Goal: Task Accomplishment & Management: Manage account settings

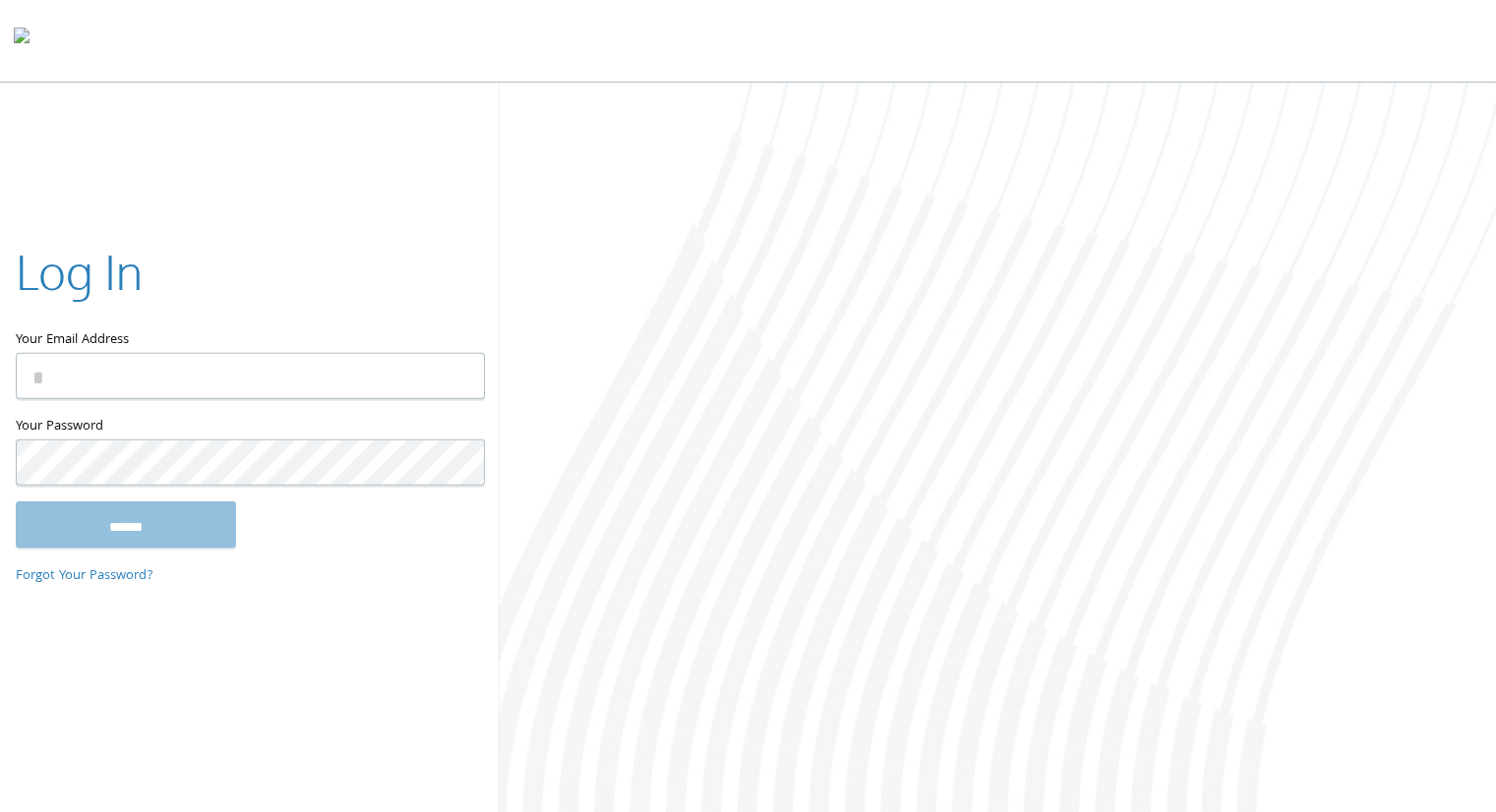
type input "**********"
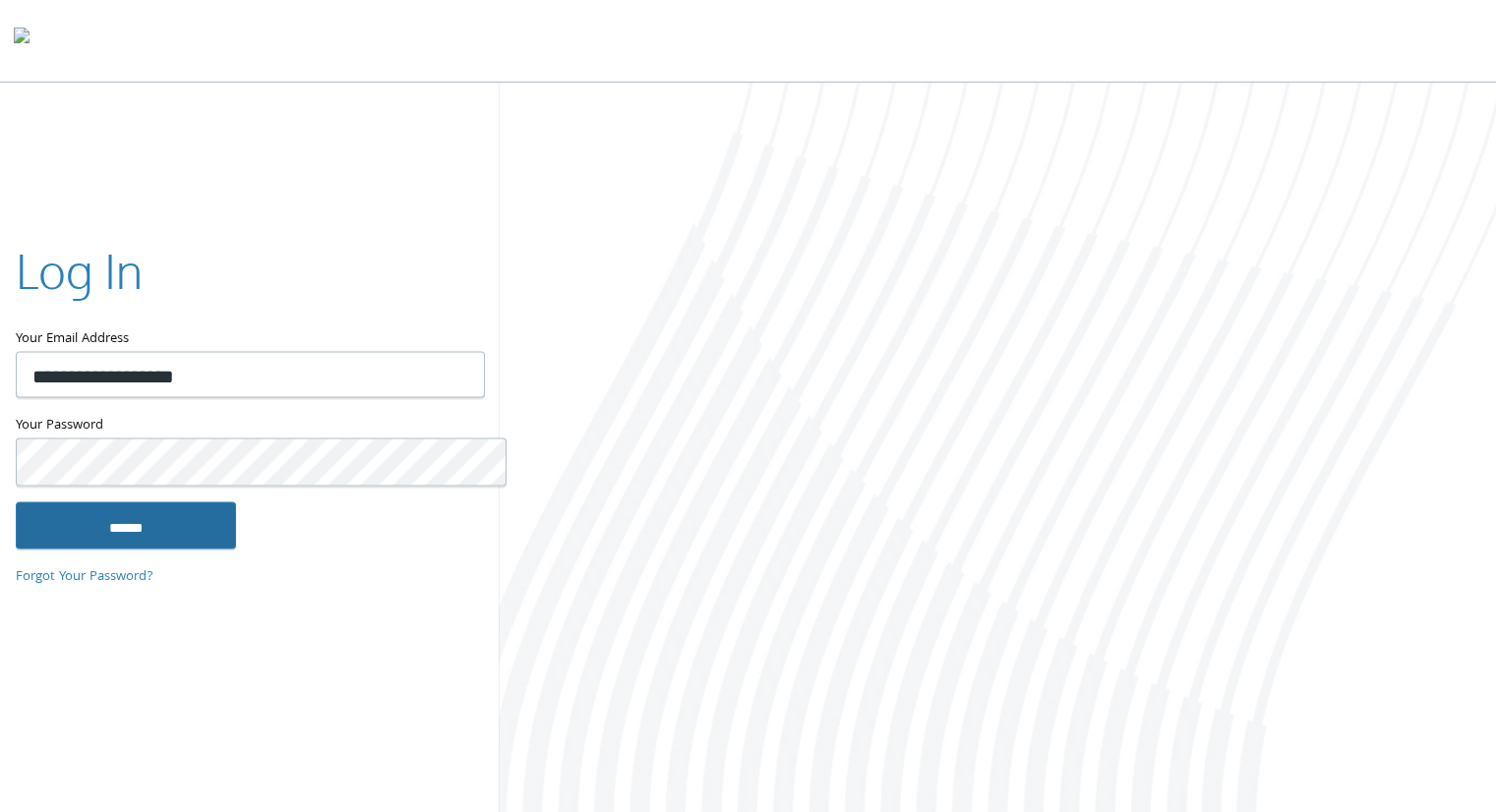
click at [153, 510] on input "******" at bounding box center [125, 526] width 220 height 47
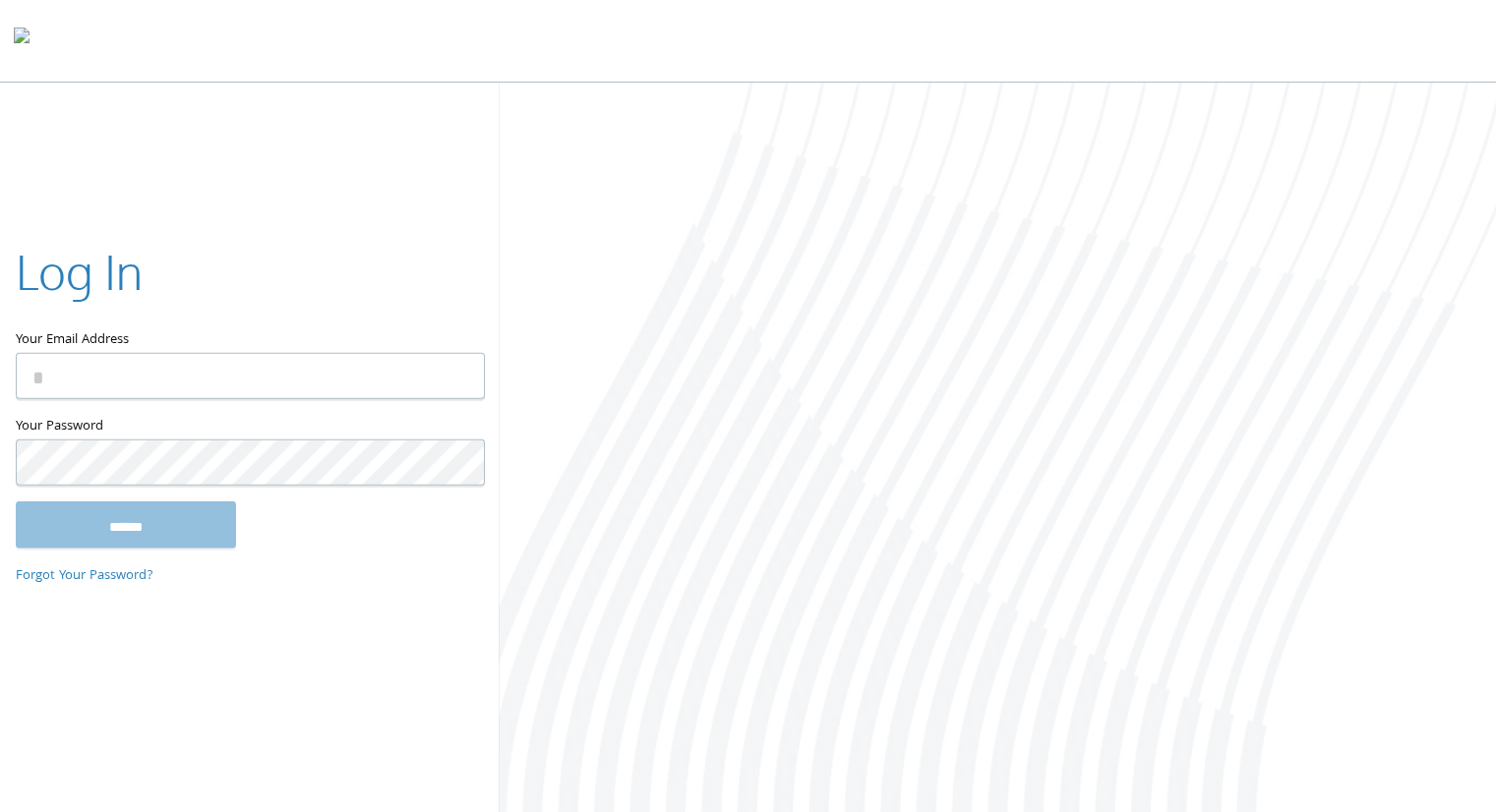
type input "**********"
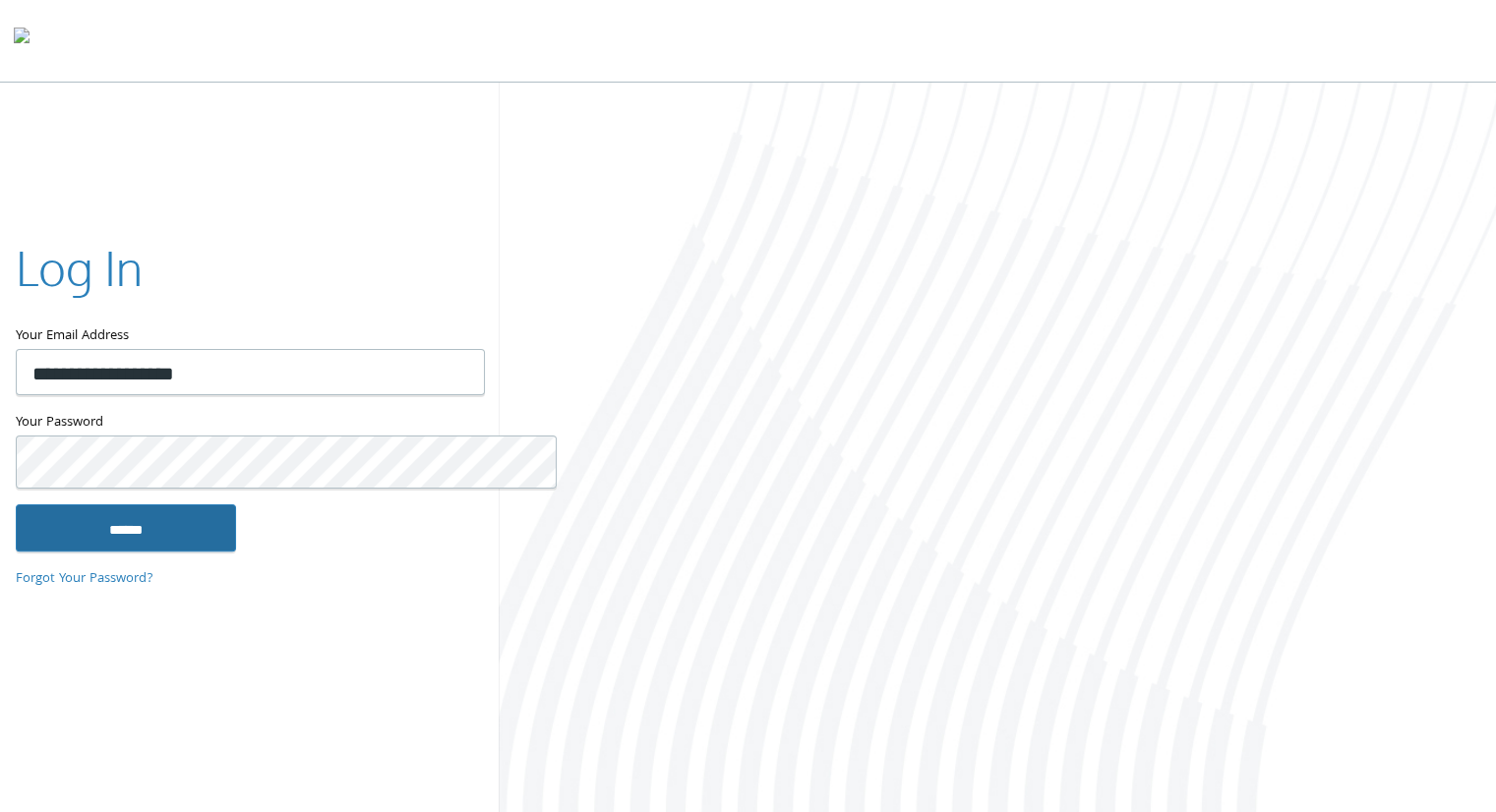
click at [149, 525] on input "******" at bounding box center [125, 528] width 220 height 47
